Goal: Information Seeking & Learning: Learn about a topic

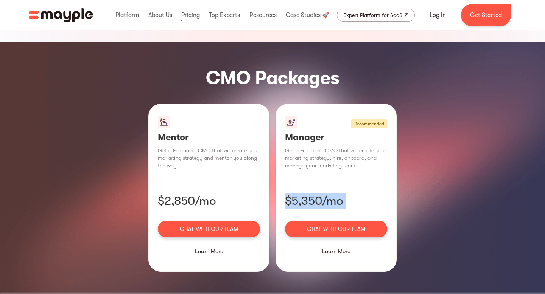
scroll to position [484, 0]
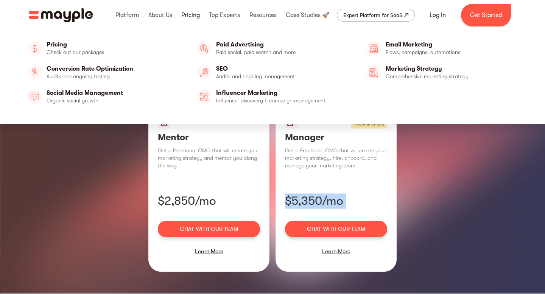
click at [192, 14] on link at bounding box center [190, 15] width 22 height 24
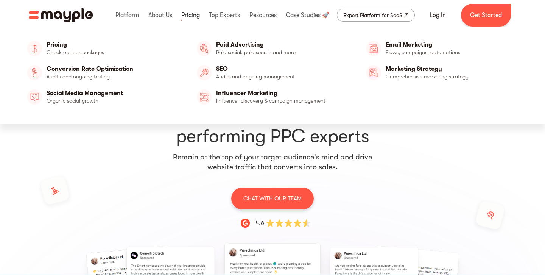
scroll to position [30, 0]
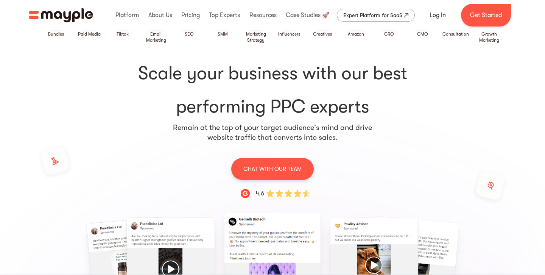
drag, startPoint x: 489, startPoint y: 36, endPoint x: 376, endPoint y: 92, distance: 126.8
click at [489, 36] on div "Growth Marketing" at bounding box center [488, 37] width 27 height 12
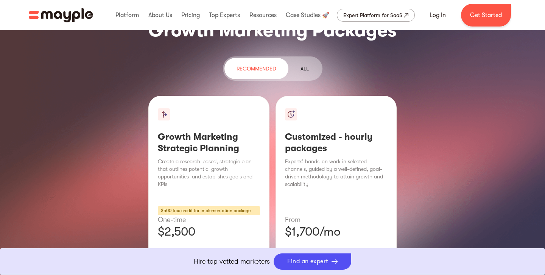
scroll to position [948, 0]
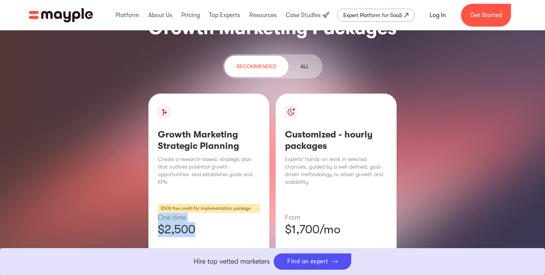
drag, startPoint x: 198, startPoint y: 164, endPoint x: 154, endPoint y: 153, distance: 44.4
click at [154, 153] on div "Growth Marketing Strategic Planning Create a research-based, strategic plan tha…" at bounding box center [208, 196] width 121 height 207
click at [196, 155] on p "Create a research-based, strategic plan that outlines potential growth opportun…" at bounding box center [209, 170] width 102 height 30
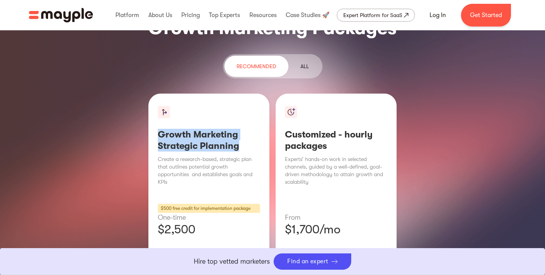
drag, startPoint x: 158, startPoint y: 74, endPoint x: 262, endPoint y: 87, distance: 104.9
click at [262, 93] on div "Growth Marketing Strategic Planning Create a research-based, strategic plan tha…" at bounding box center [208, 196] width 121 height 207
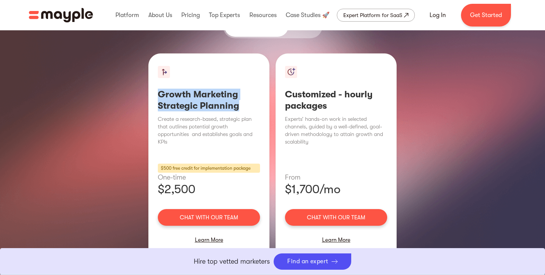
scroll to position [992, 0]
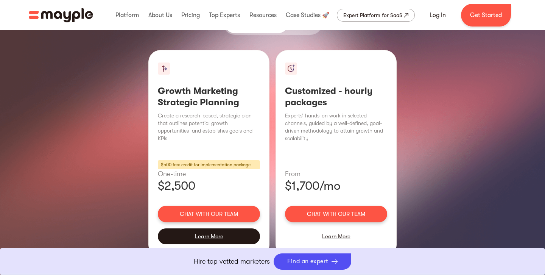
click at [219, 228] on div "Learn More" at bounding box center [209, 236] width 102 height 16
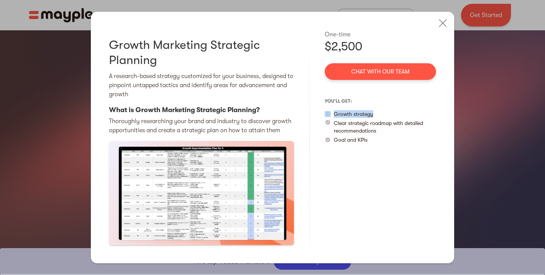
drag, startPoint x: 377, startPoint y: 115, endPoint x: 331, endPoint y: 112, distance: 46.3
click at [332, 112] on div "Growth strategy" at bounding box center [380, 114] width 111 height 8
click at [370, 129] on p "Clear strategic roadmap with detailed recommendations" at bounding box center [385, 126] width 102 height 15
drag, startPoint x: 381, startPoint y: 131, endPoint x: 333, endPoint y: 122, distance: 48.1
click at [331, 124] on div "Clear strategic roadmap with detailed recommendations" at bounding box center [380, 126] width 111 height 15
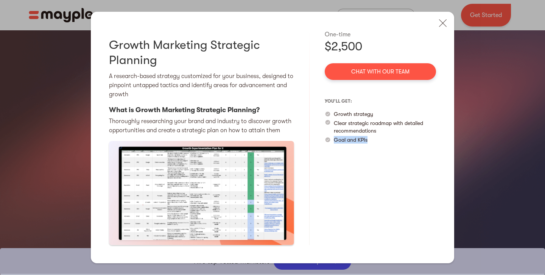
drag, startPoint x: 377, startPoint y: 142, endPoint x: 335, endPoint y: 140, distance: 42.1
click at [335, 141] on div "One-time $2,500 Chat with our team you’ll get: Growth strategy Clear strategic …" at bounding box center [380, 137] width 111 height 215
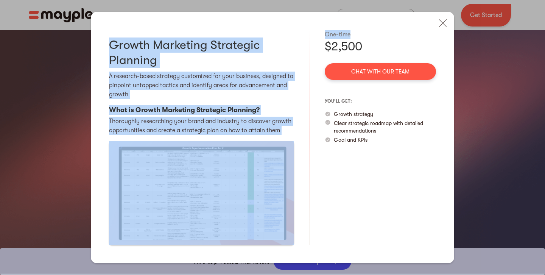
drag, startPoint x: 382, startPoint y: 38, endPoint x: 302, endPoint y: 34, distance: 79.6
click at [291, 33] on div "Growth Marketing Strategic Planning A research-based strategy customized for yo…" at bounding box center [272, 137] width 363 height 251
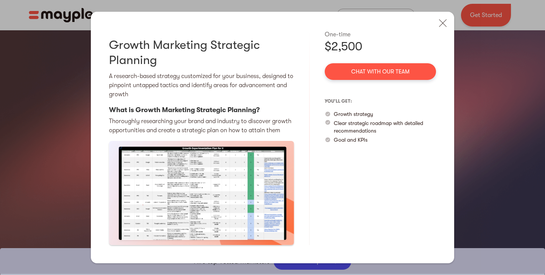
click at [375, 49] on div "$2,500" at bounding box center [380, 46] width 111 height 15
click at [351, 48] on div "$2,500" at bounding box center [380, 46] width 111 height 15
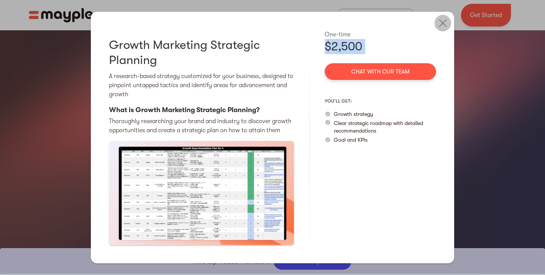
click at [442, 25] on img at bounding box center [442, 23] width 17 height 17
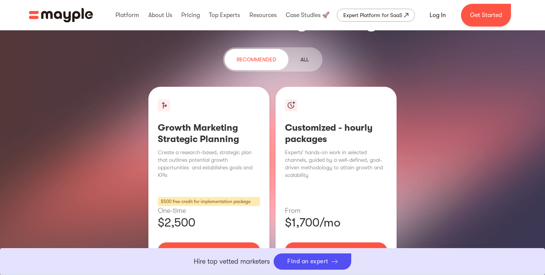
scroll to position [951, 0]
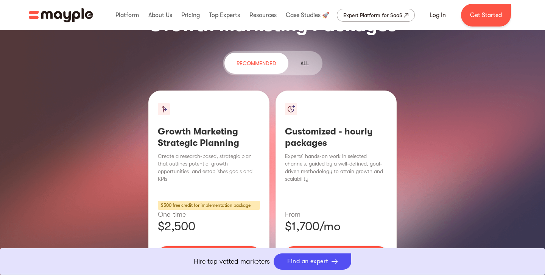
click at [359, 269] on div "Learn More" at bounding box center [336, 277] width 102 height 16
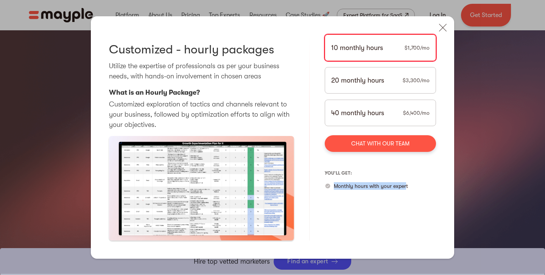
drag, startPoint x: 405, startPoint y: 189, endPoint x: 333, endPoint y: 187, distance: 72.3
click at [333, 187] on div "Monthly hours with your expert" at bounding box center [380, 186] width 111 height 8
click at [373, 198] on div "10 monthly hours $1,700/mo 20 monthly hours $3,300/mo 40 monthly hours $6,400/m…" at bounding box center [380, 136] width 111 height 205
click at [378, 73] on div "20 monthly hours $3,300/mo" at bounding box center [380, 80] width 111 height 26
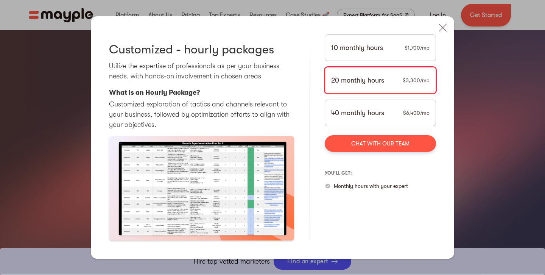
click at [403, 51] on div "10 monthly hours $1,700/mo" at bounding box center [380, 47] width 111 height 26
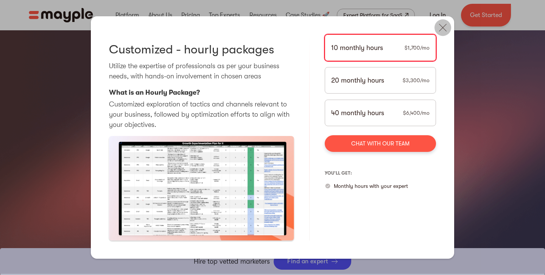
click at [447, 27] on img at bounding box center [442, 27] width 17 height 17
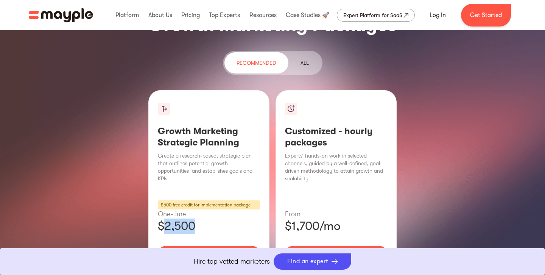
drag, startPoint x: 192, startPoint y: 162, endPoint x: 203, endPoint y: 162, distance: 10.6
click at [203, 218] on p "$2,500" at bounding box center [209, 225] width 102 height 15
drag, startPoint x: 283, startPoint y: 160, endPoint x: 347, endPoint y: 158, distance: 64.4
click at [347, 158] on div "Customized - hourly packages Experts’ hands-on work in selected channels, guide…" at bounding box center [336, 193] width 121 height 207
